Goal: Task Accomplishment & Management: Complete application form

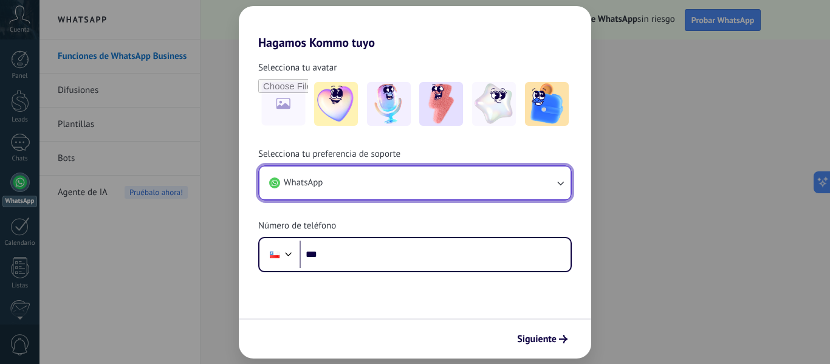
click at [561, 182] on icon "button" at bounding box center [560, 183] width 12 height 12
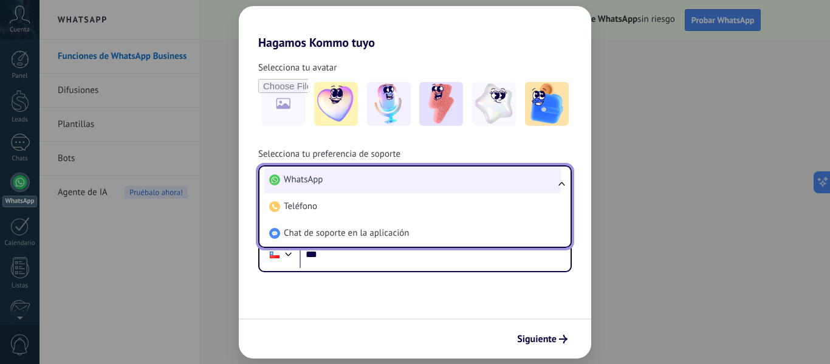
click at [307, 187] on li "WhatsApp" at bounding box center [412, 179] width 296 height 27
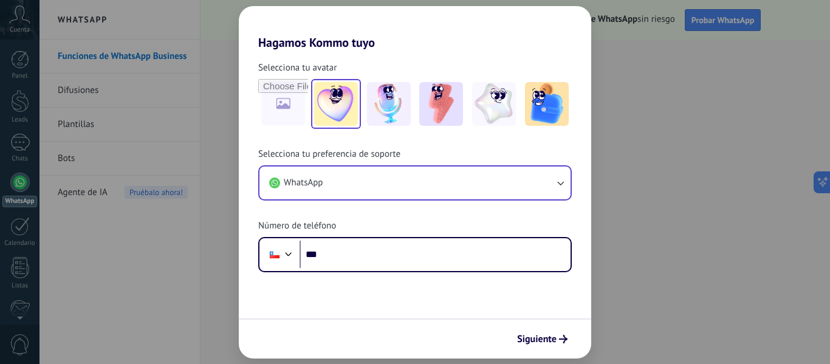
click at [337, 123] on img at bounding box center [336, 104] width 44 height 44
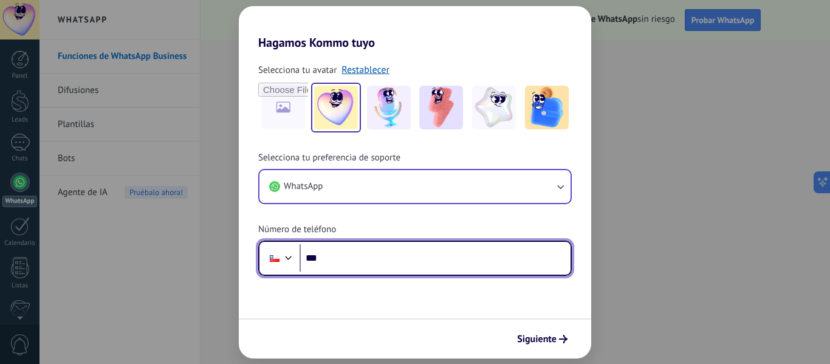
click at [400, 262] on input "***" at bounding box center [434, 258] width 271 height 28
type input "**********"
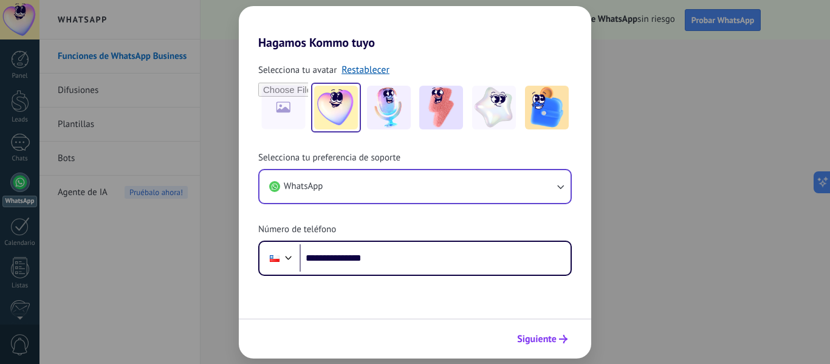
click at [519, 335] on span "Siguiente" at bounding box center [536, 339] width 39 height 9
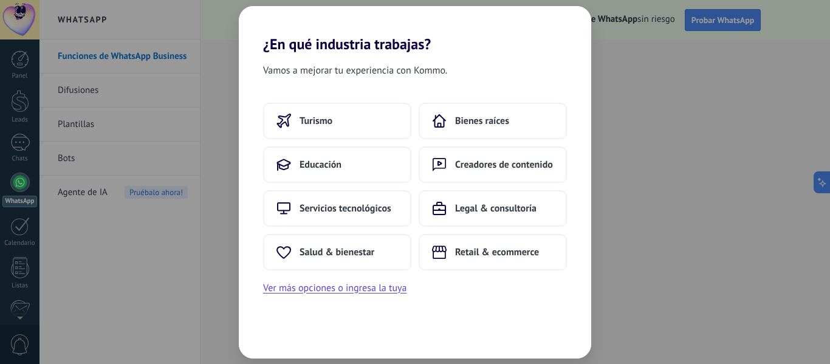
drag, startPoint x: 519, startPoint y: 334, endPoint x: 583, endPoint y: 324, distance: 64.0
click at [583, 324] on div "Vamos a mejorar tu experiencia con Kommo. Turismo Bienes raíces Educación Cread…" at bounding box center [415, 206] width 352 height 306
click at [468, 255] on span "Retail & ecommerce" at bounding box center [497, 252] width 84 height 12
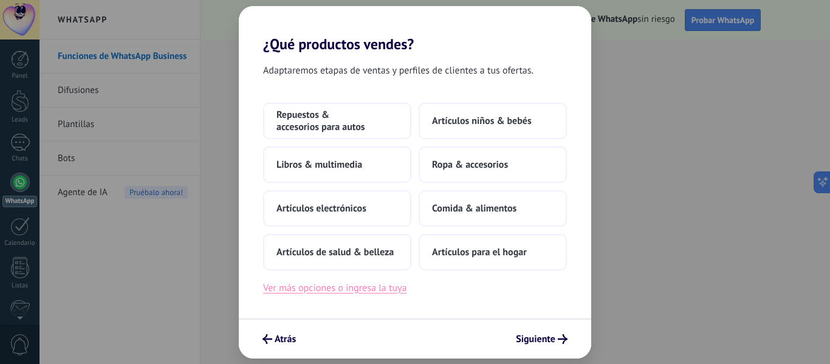
click at [364, 284] on button "Ver más opciones o ingresa la tuya" at bounding box center [334, 288] width 143 height 16
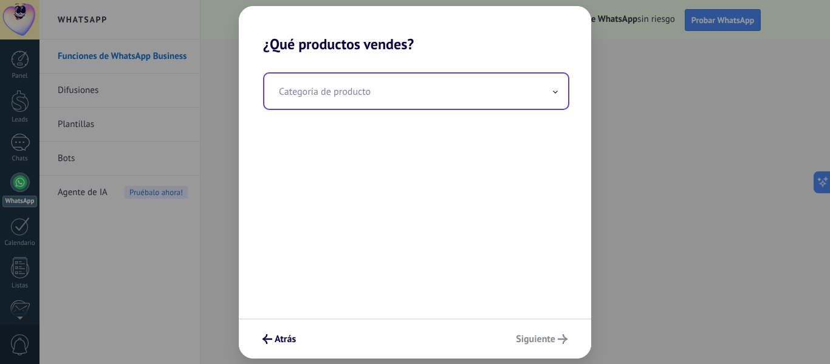
click at [418, 86] on input "text" at bounding box center [416, 91] width 304 height 35
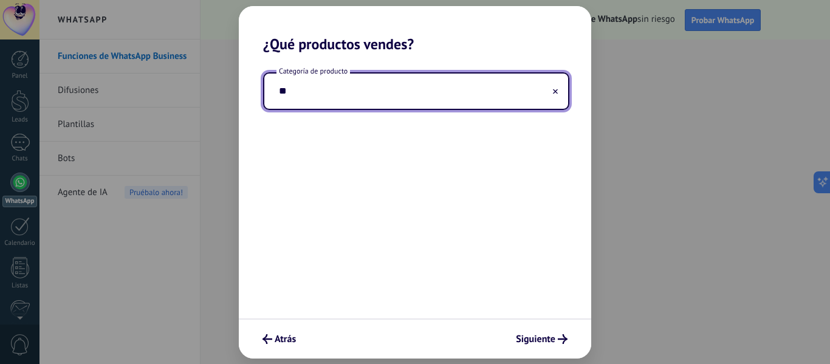
type input "*"
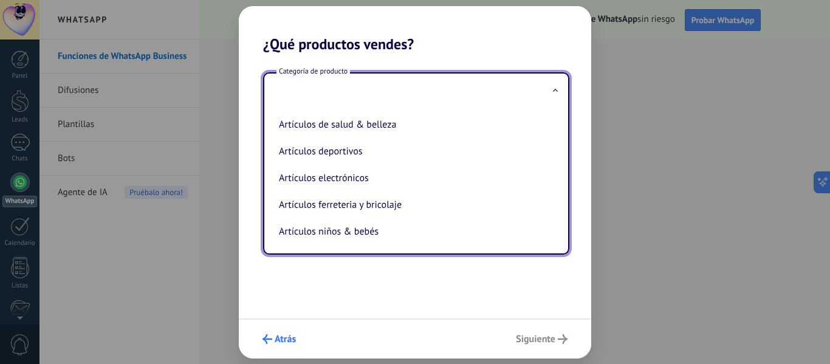
click at [279, 332] on button "Atrás" at bounding box center [279, 339] width 44 height 21
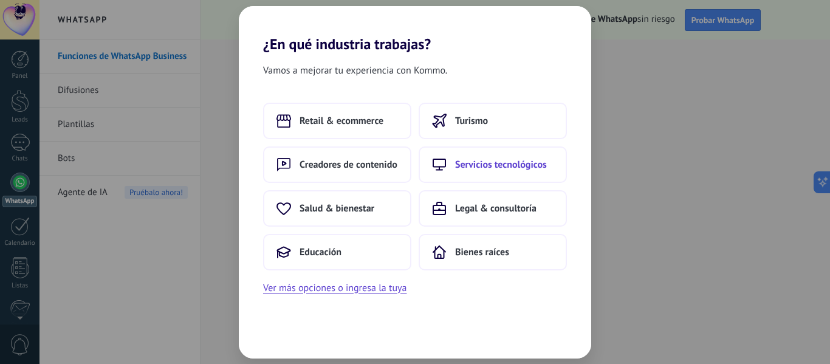
click at [472, 159] on span "Servicios tecnológicos" at bounding box center [501, 165] width 92 height 12
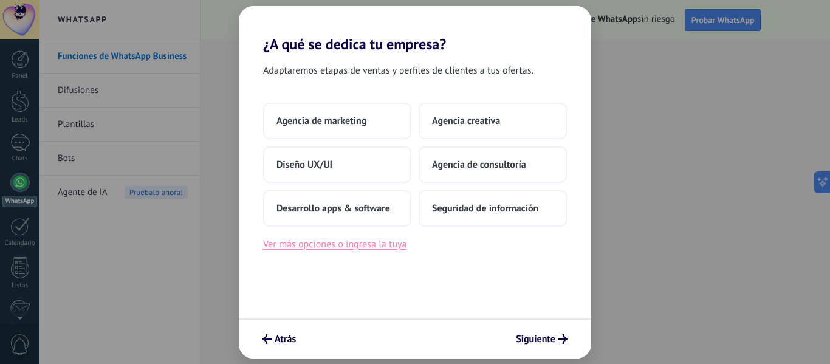
click at [336, 247] on button "Ver más opciones o ingresa la tuya" at bounding box center [334, 244] width 143 height 16
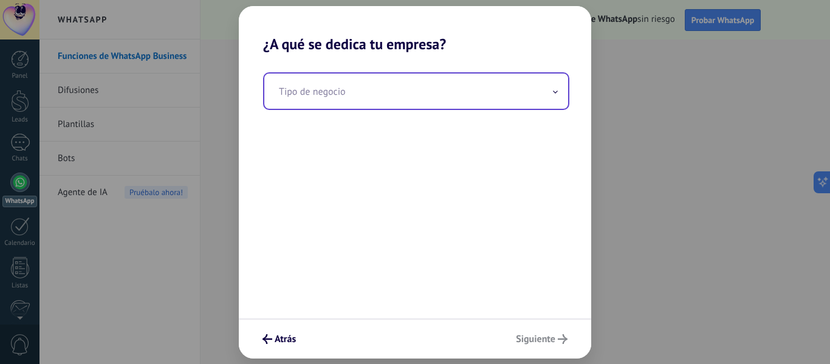
click at [350, 85] on input "text" at bounding box center [416, 91] width 304 height 35
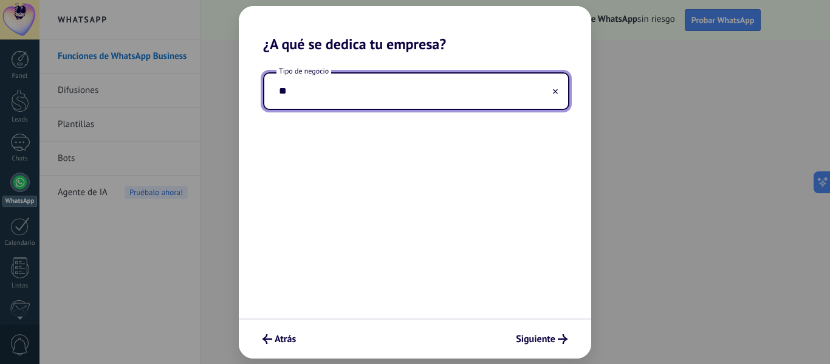
type input "*"
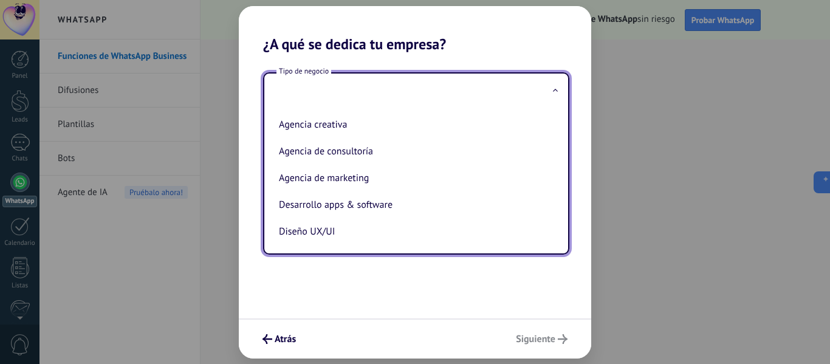
scroll to position [28, 0]
click at [541, 55] on div "Tipo de negocio Agencia creativa Agencia de consultoría Agencia de marketing De…" at bounding box center [415, 185] width 352 height 265
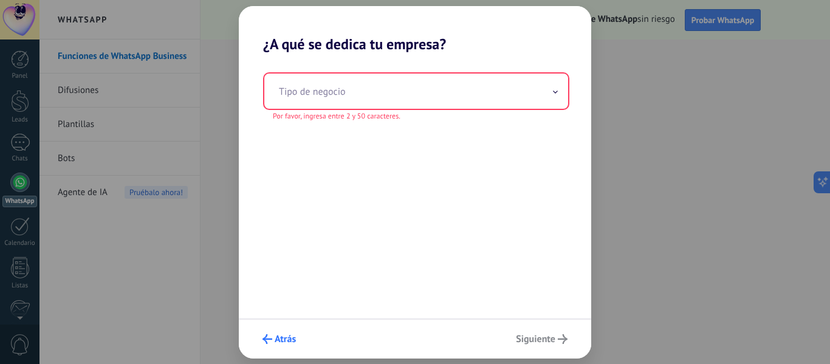
click at [265, 336] on icon "submit" at bounding box center [267, 339] width 10 height 10
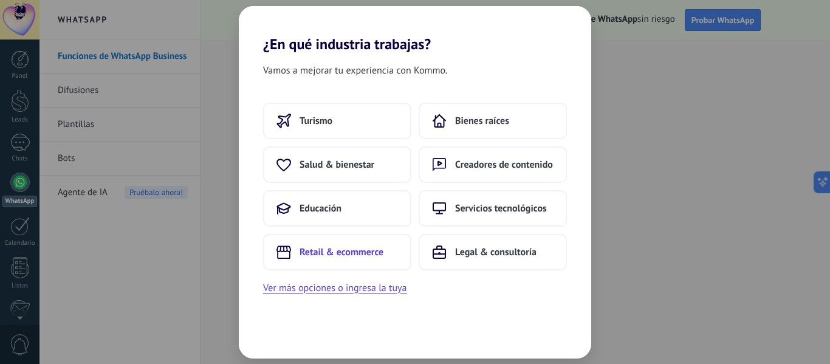
click at [336, 247] on span "Retail & ecommerce" at bounding box center [341, 252] width 84 height 12
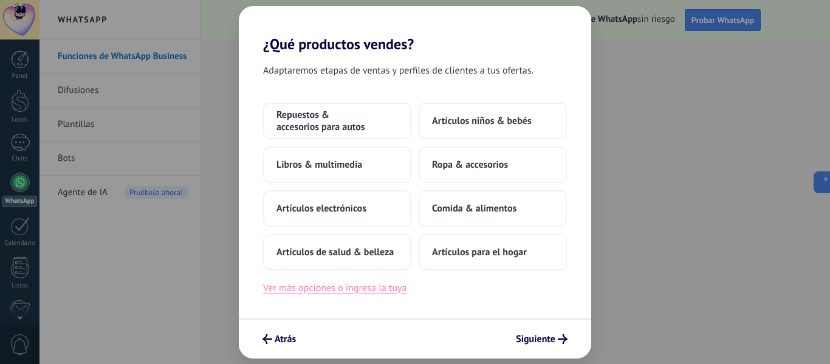
click at [353, 293] on button "Ver más opciones o ingresa la tuya" at bounding box center [334, 288] width 143 height 16
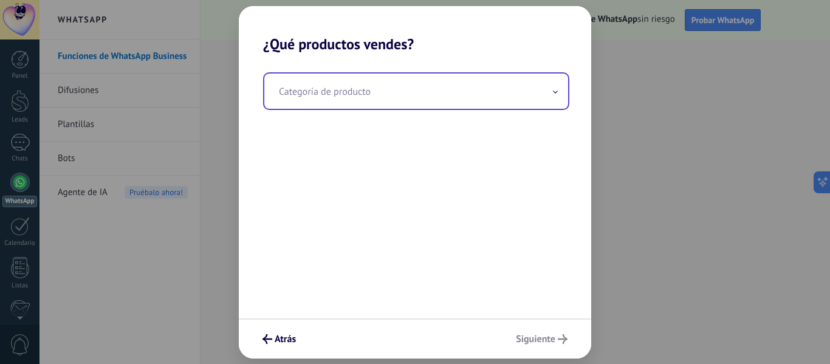
click at [353, 84] on input "text" at bounding box center [416, 91] width 304 height 35
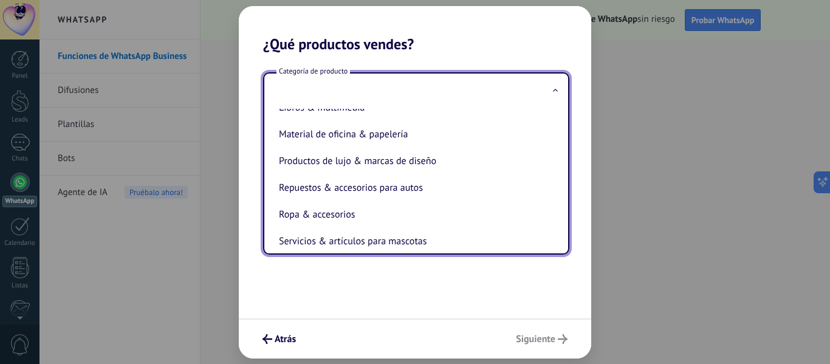
scroll to position [268, 0]
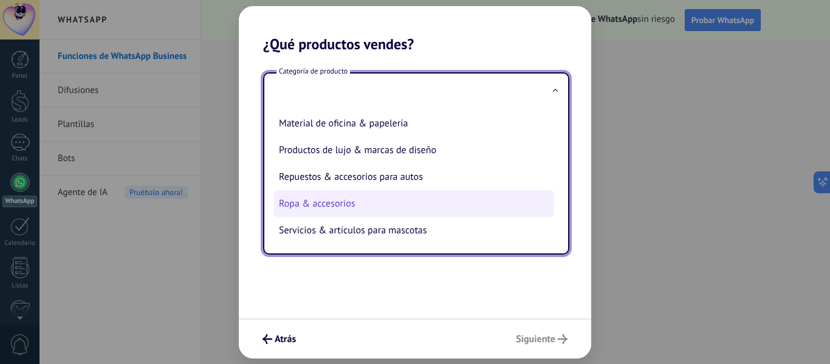
click at [545, 211] on li "Ropa & accesorios" at bounding box center [413, 203] width 279 height 27
type input "**********"
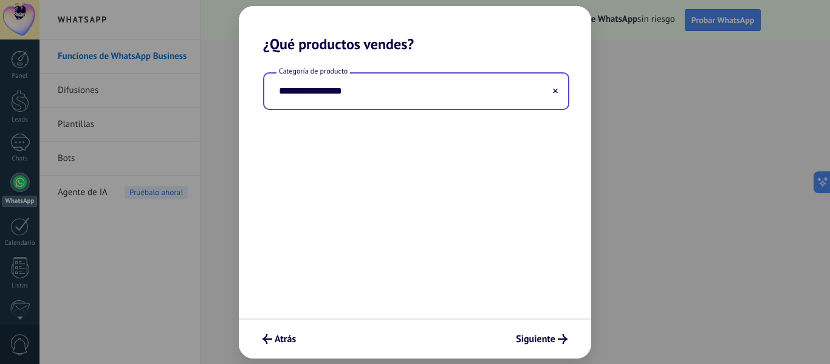
click at [550, 92] on input "**********" at bounding box center [416, 91] width 304 height 35
click at [558, 89] on button at bounding box center [555, 91] width 6 height 12
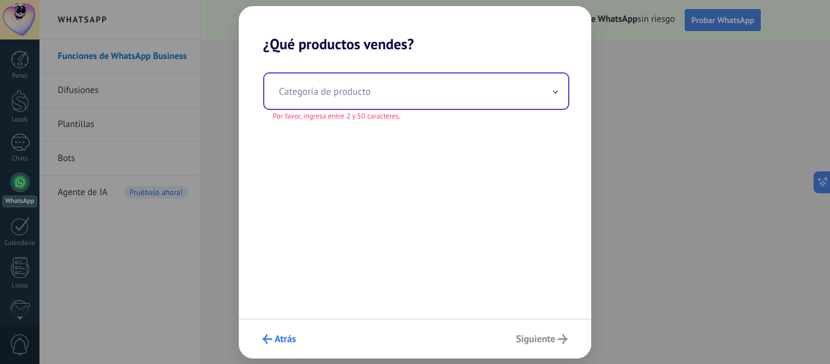
click at [271, 337] on icon "submit" at bounding box center [267, 339] width 10 height 10
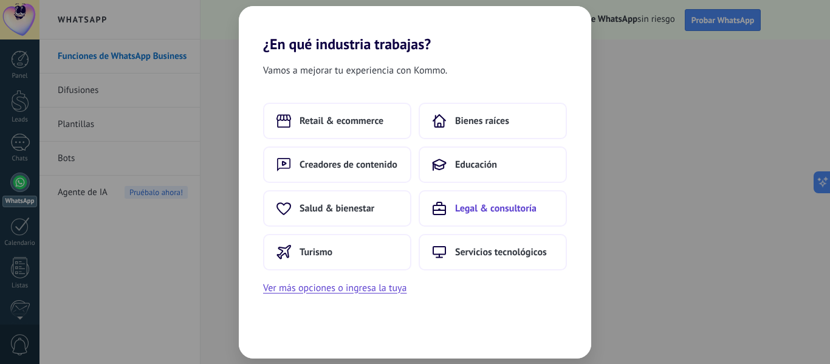
click at [484, 212] on span "Legal & consultoría" at bounding box center [495, 208] width 81 height 12
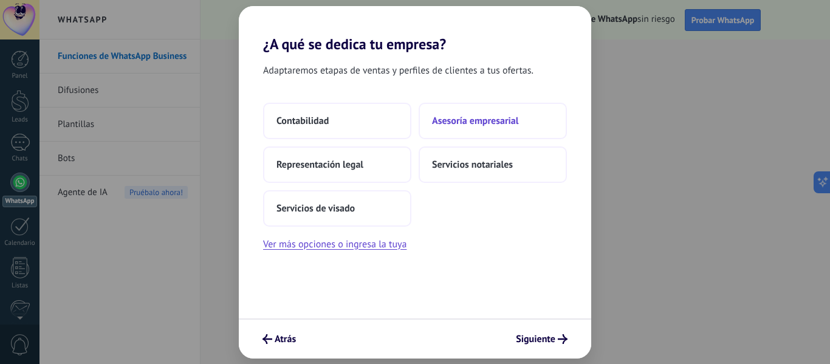
click at [487, 121] on span "Asesoría empresarial" at bounding box center [475, 121] width 86 height 12
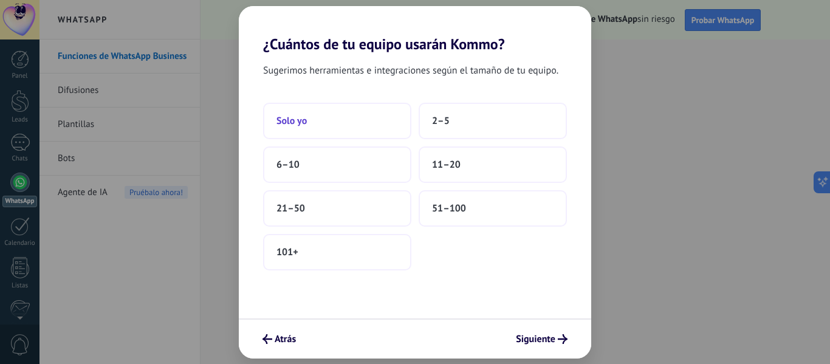
click at [357, 123] on button "Solo yo" at bounding box center [337, 121] width 148 height 36
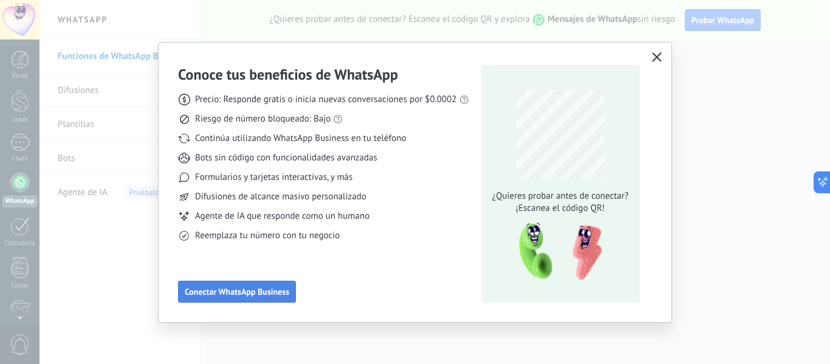
click at [230, 292] on span "Conectar WhatsApp Business" at bounding box center [237, 291] width 104 height 9
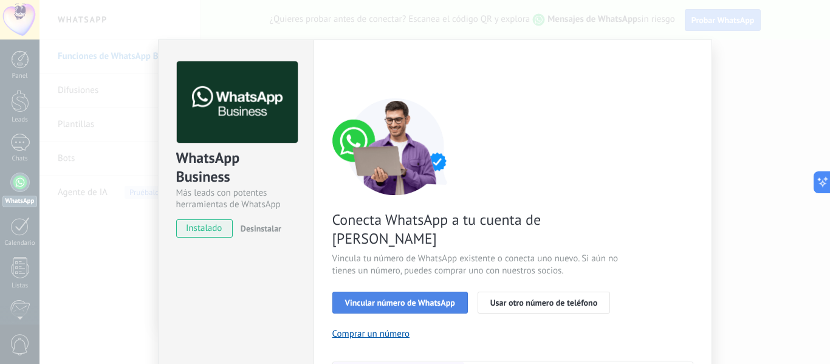
click at [425, 298] on span "Vincular número de WhatsApp" at bounding box center [400, 302] width 110 height 9
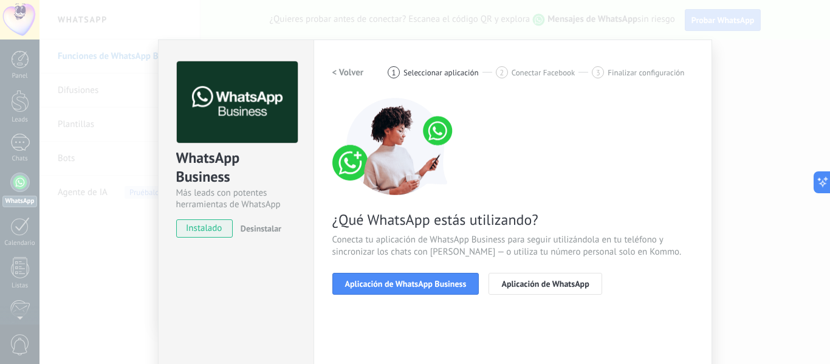
click at [425, 286] on span "Aplicación de WhatsApp Business" at bounding box center [405, 283] width 121 height 9
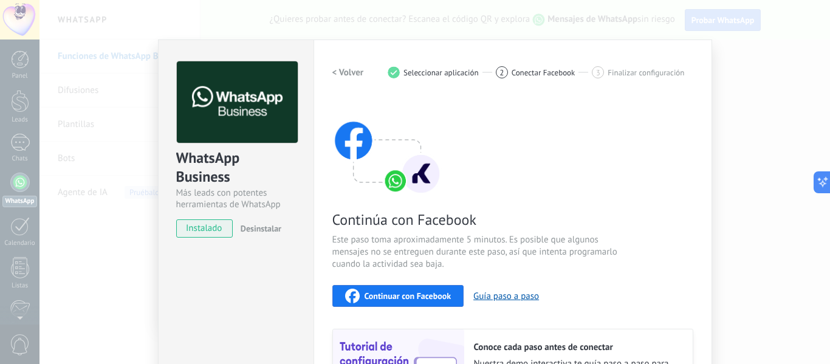
click at [401, 298] on span "Continuar con Facebook" at bounding box center [407, 296] width 87 height 9
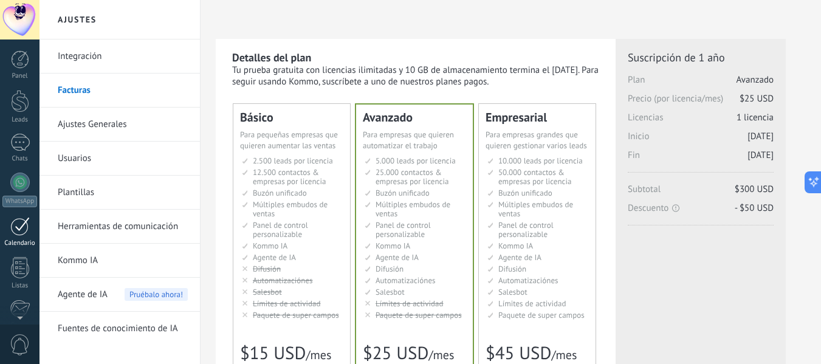
scroll to position [142, 0]
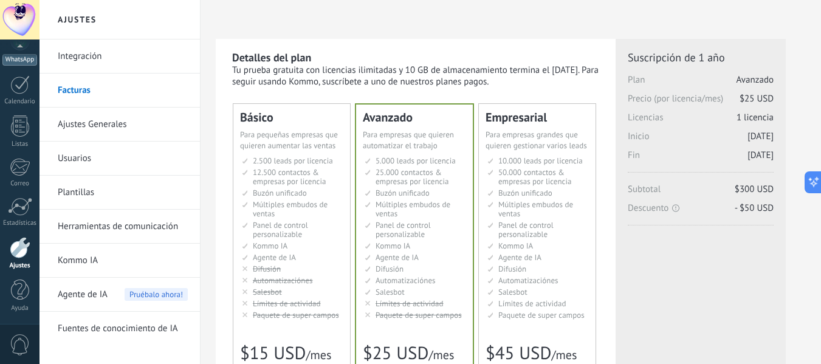
click at [24, 60] on div "WhatsApp" at bounding box center [19, 60] width 35 height 12
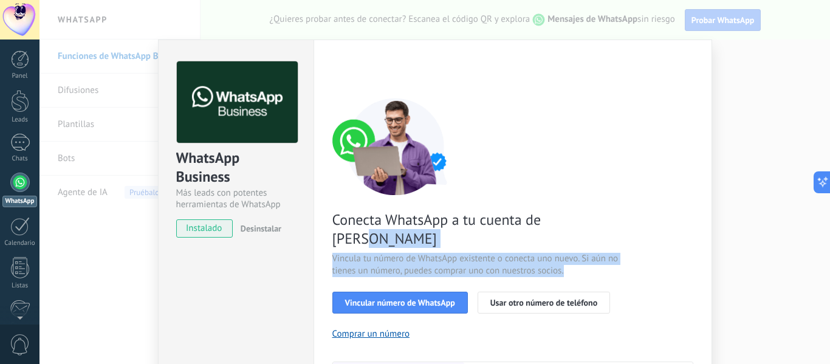
drag, startPoint x: 686, startPoint y: 208, endPoint x: 683, endPoint y: 255, distance: 47.5
click at [683, 255] on div "Conecta WhatsApp a tu cuenta de Kommo Vincula tu número de WhatsApp existente o…" at bounding box center [512, 278] width 361 height 361
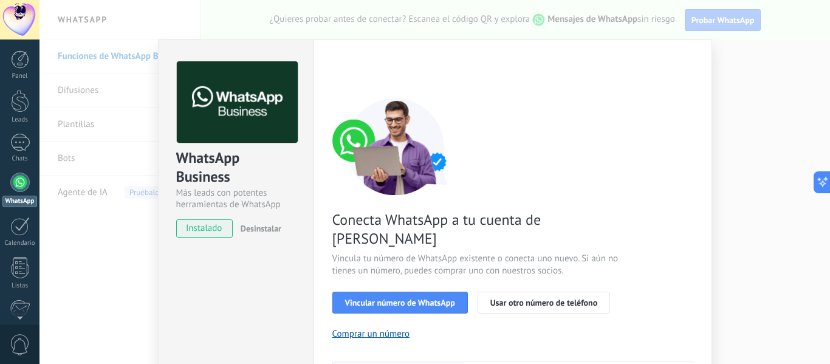
click at [670, 178] on div "Conecta WhatsApp a tu cuenta de Kommo Vincula tu número de WhatsApp existente o…" at bounding box center [512, 278] width 361 height 361
click at [681, 167] on div "Conecta WhatsApp a tu cuenta de Kommo Vincula tu número de WhatsApp existente o…" at bounding box center [512, 278] width 361 height 361
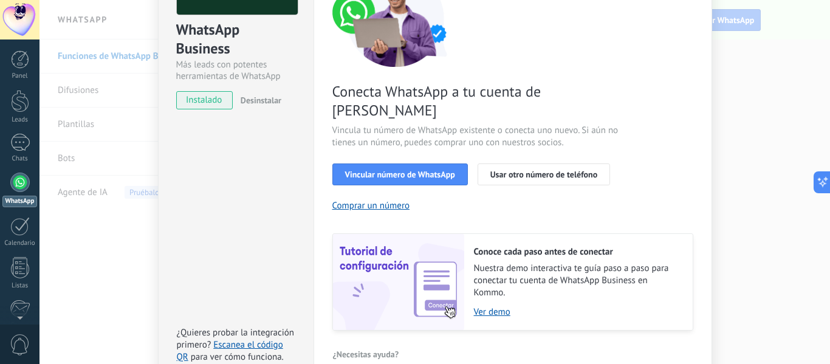
scroll to position [127, 0]
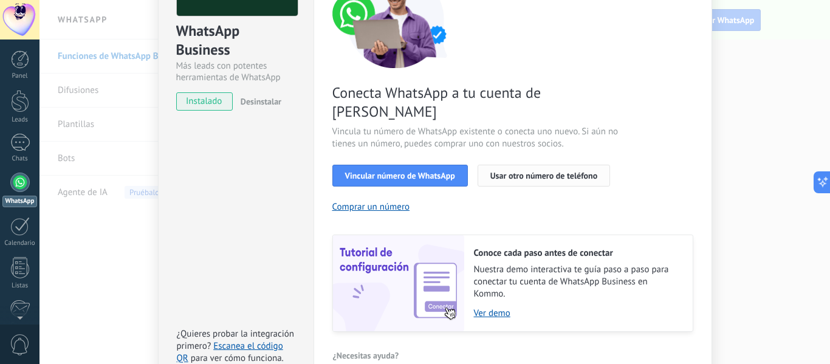
click at [542, 171] on span "Usar otro número de teléfono" at bounding box center [543, 175] width 107 height 9
click at [561, 171] on span "Usar otro número de teléfono" at bounding box center [543, 175] width 107 height 9
click at [411, 171] on span "Vincular número de WhatsApp" at bounding box center [400, 175] width 110 height 9
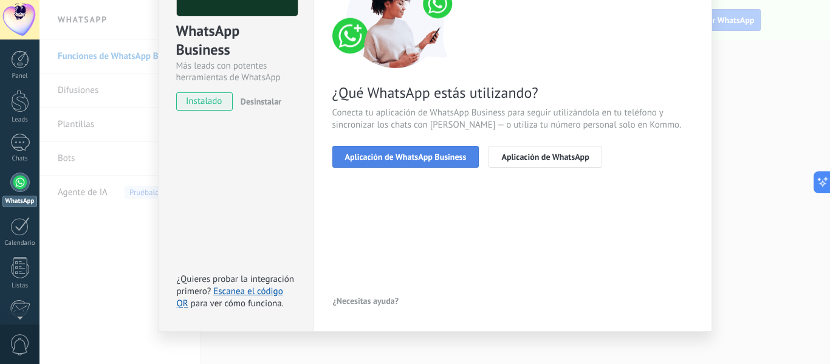
click at [436, 154] on span "Aplicación de WhatsApp Business" at bounding box center [405, 156] width 121 height 9
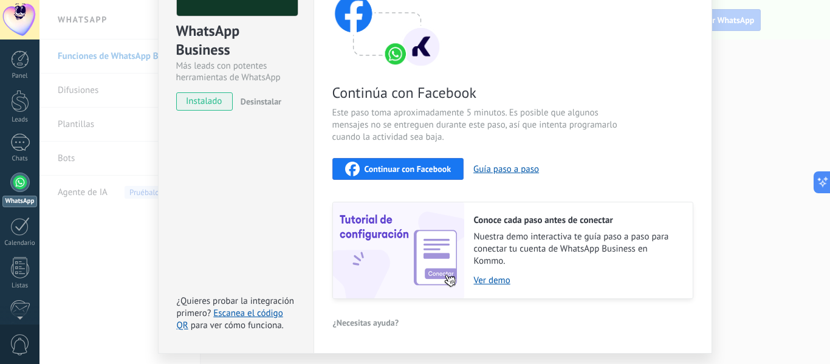
click at [416, 173] on span "Continuar con Facebook" at bounding box center [407, 169] width 87 height 9
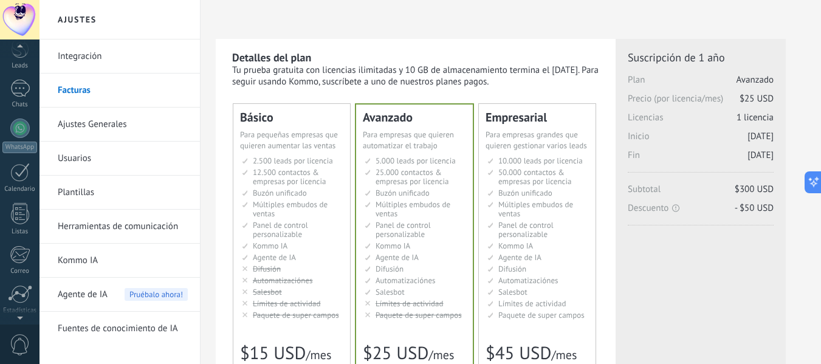
scroll to position [52, 0]
click at [20, 131] on div at bounding box center [19, 129] width 19 height 19
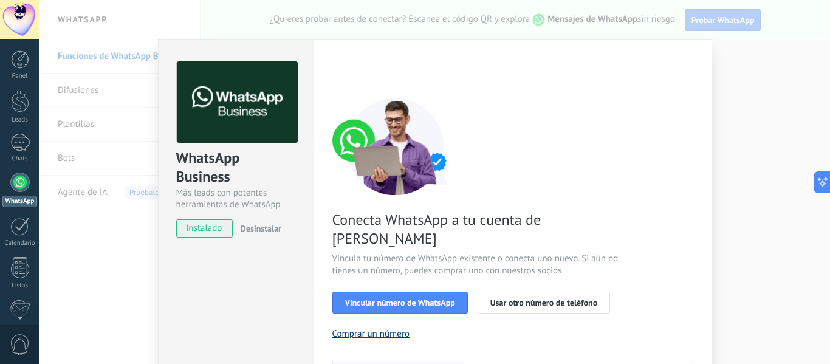
click at [361, 328] on button "Comprar un número" at bounding box center [371, 334] width 78 height 12
click at [513, 298] on span "Usar otro número de teléfono" at bounding box center [543, 302] width 107 height 9
